Goal: Transaction & Acquisition: Purchase product/service

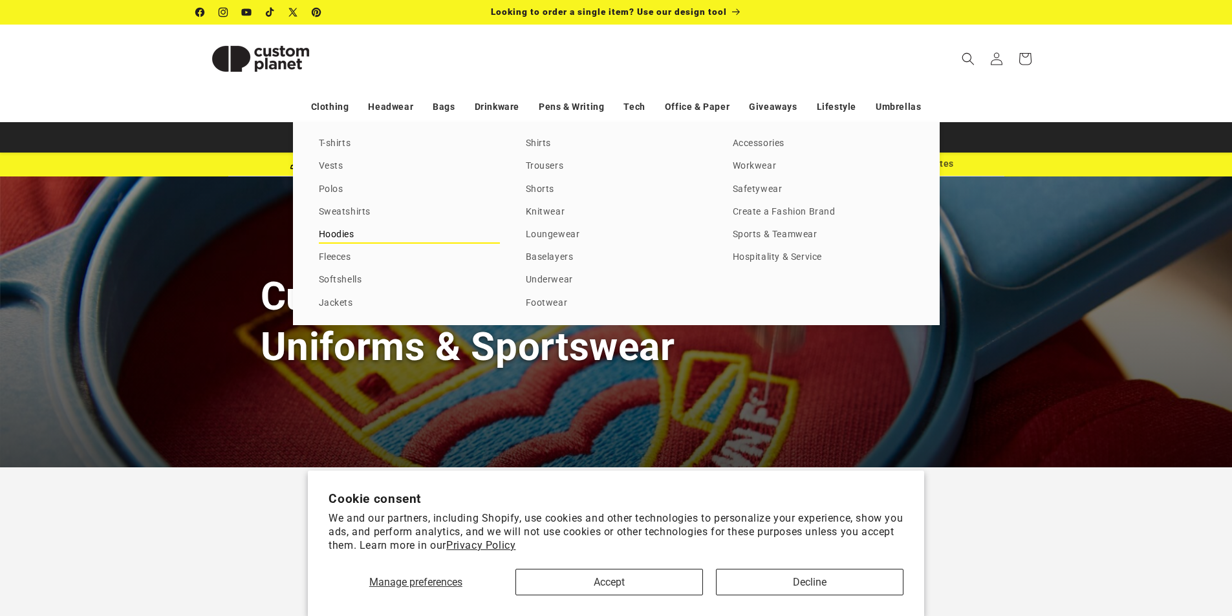
click at [344, 233] on link "Hoodies" at bounding box center [409, 234] width 181 height 17
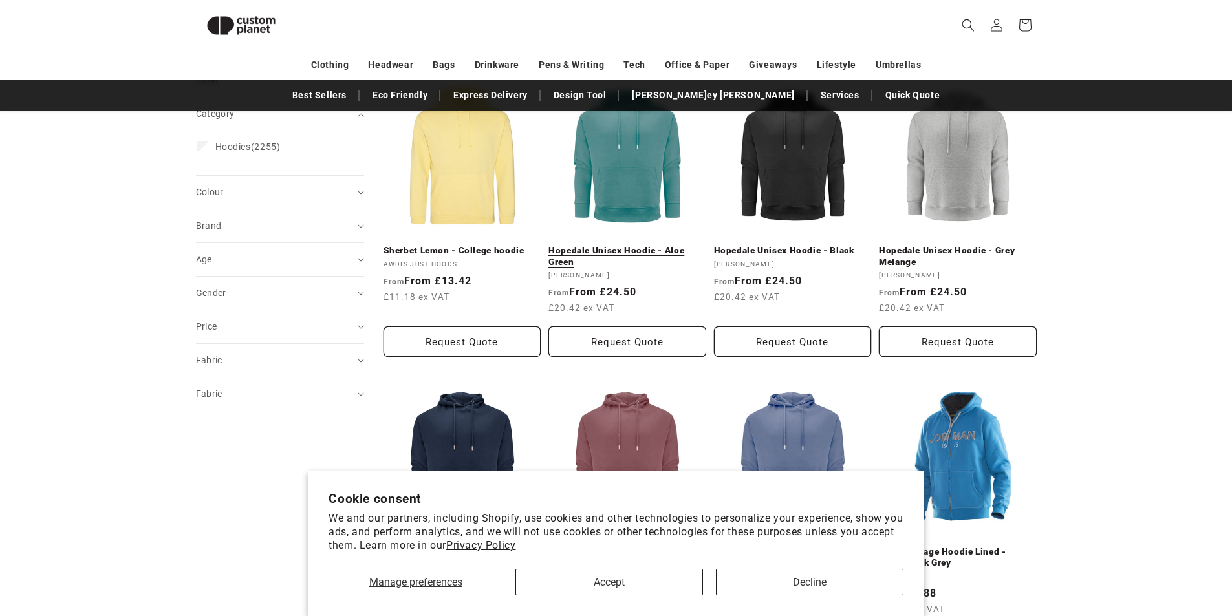
scroll to position [177, 0]
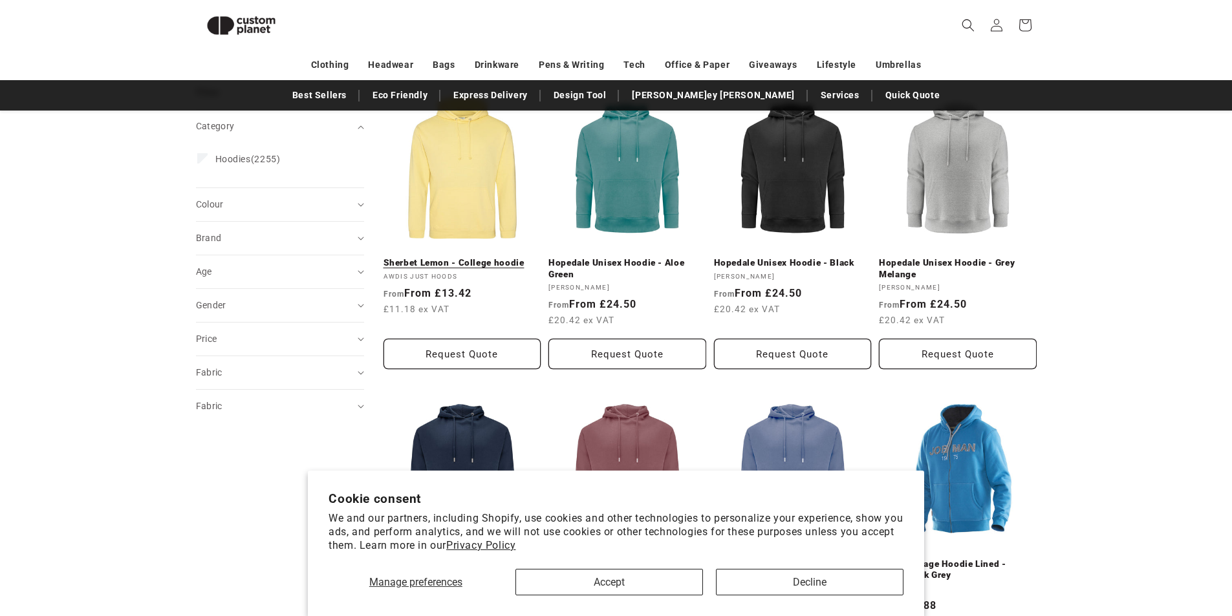
click at [417, 261] on link "Sherbet Lemon - College hoodie" at bounding box center [463, 263] width 158 height 12
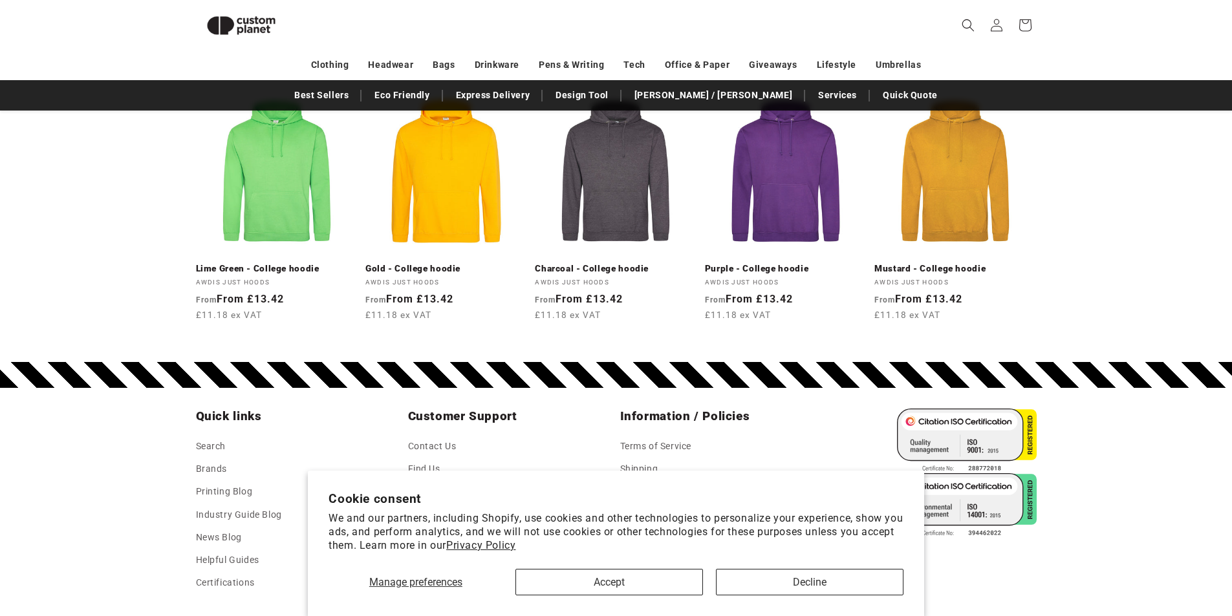
scroll to position [1755, 0]
